Goal: Task Accomplishment & Management: Manage account settings

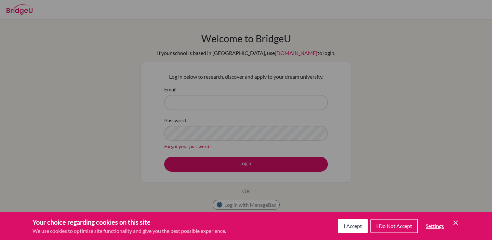
click at [401, 224] on span "I Do Not Accept" at bounding box center [394, 226] width 36 height 6
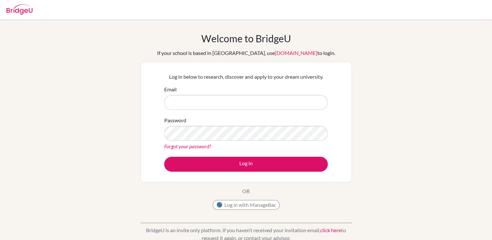
click at [229, 120] on div "Password Forgot your password?" at bounding box center [246, 133] width 164 height 34
click at [219, 109] on input "Email" at bounding box center [246, 102] width 164 height 15
type input "[EMAIL_ADDRESS][DOMAIN_NAME]"
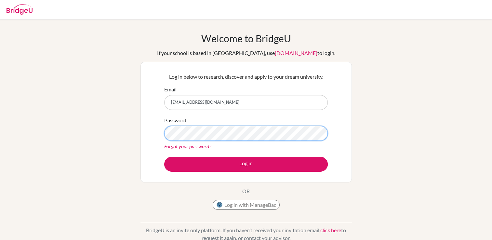
click at [164, 157] on button "Log in" at bounding box center [246, 164] width 164 height 15
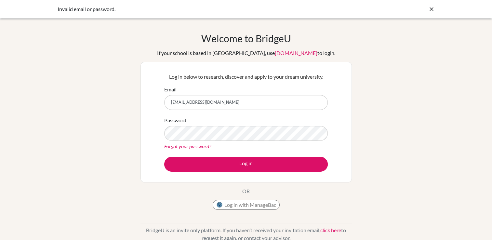
click at [220, 151] on form "Email [EMAIL_ADDRESS][DOMAIN_NAME] Password Forgot your password? Log in" at bounding box center [246, 129] width 164 height 86
click at [164, 157] on button "Log in" at bounding box center [246, 164] width 164 height 15
